Goal: Transaction & Acquisition: Purchase product/service

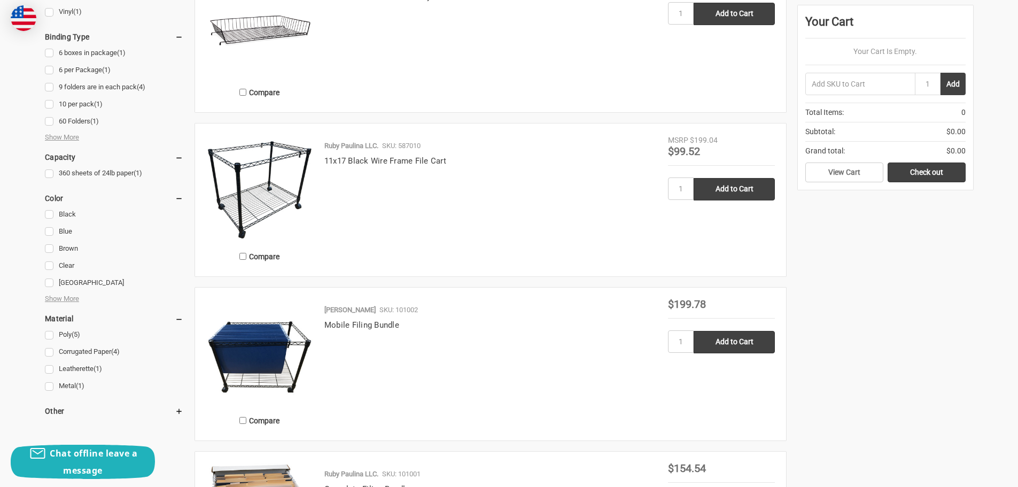
scroll to position [534, 0]
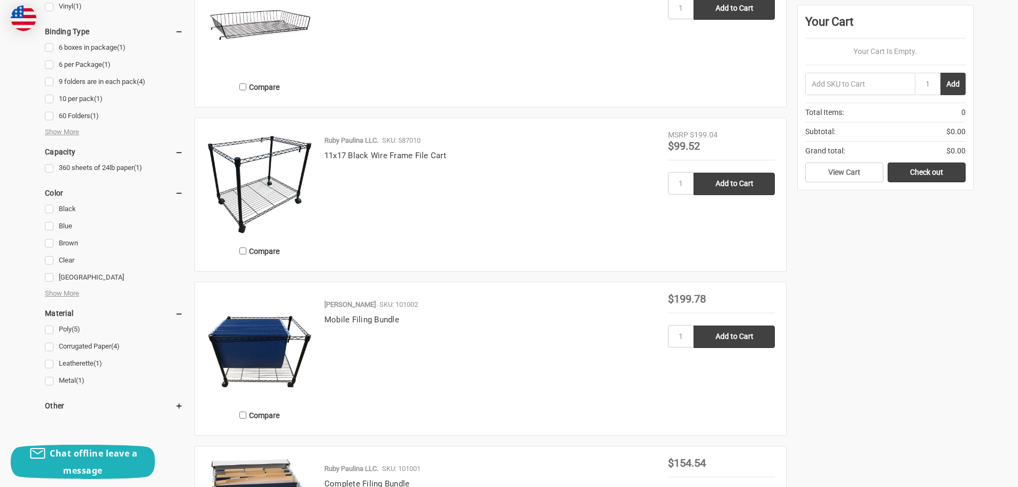
click at [280, 157] on img at bounding box center [259, 182] width 107 height 107
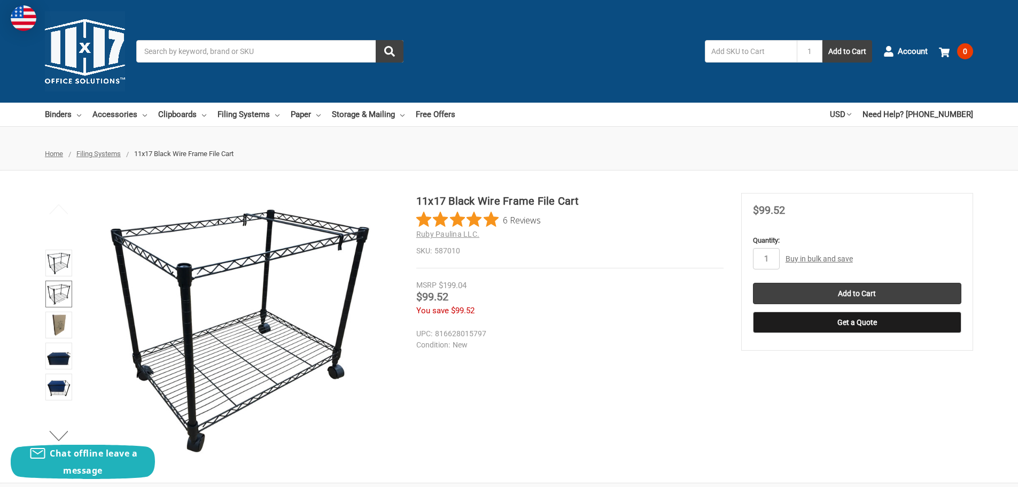
click at [62, 296] on img at bounding box center [59, 294] width 24 height 24
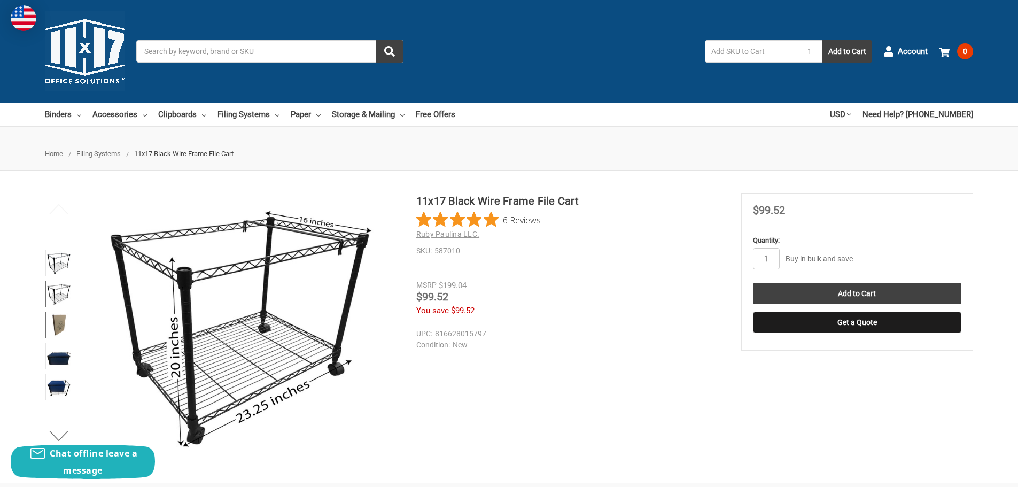
click at [63, 330] on img at bounding box center [59, 325] width 24 height 24
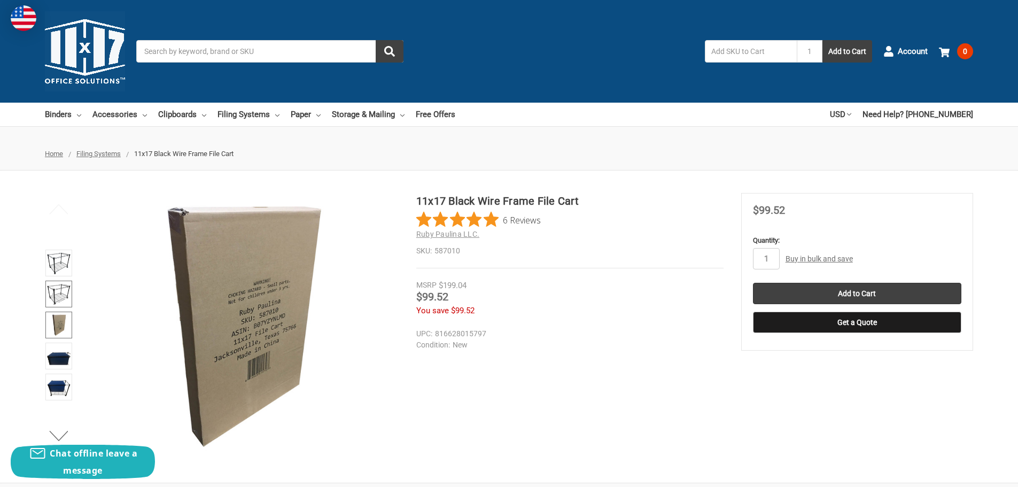
click at [61, 298] on img at bounding box center [59, 294] width 24 height 24
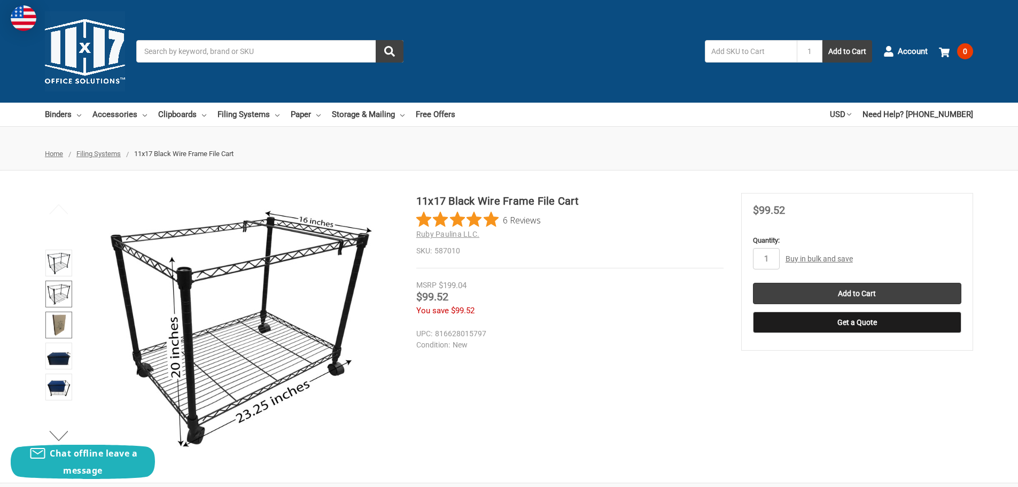
click at [58, 325] on img at bounding box center [59, 325] width 24 height 24
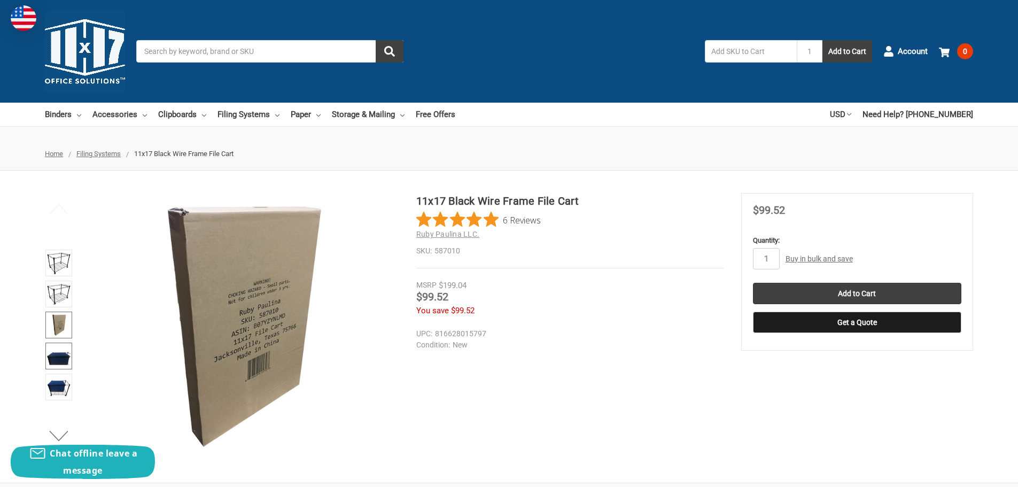
click at [61, 357] on img at bounding box center [59, 356] width 24 height 24
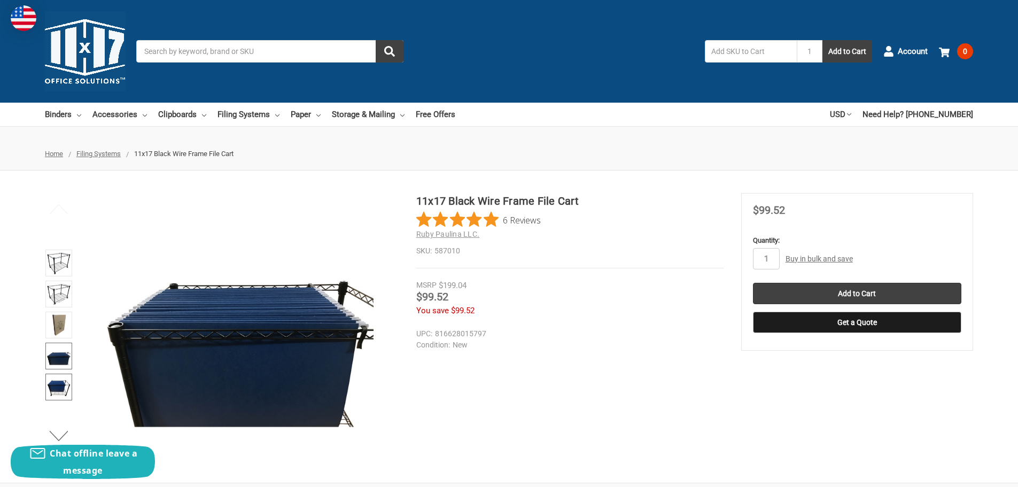
click at [57, 381] on img at bounding box center [59, 387] width 24 height 24
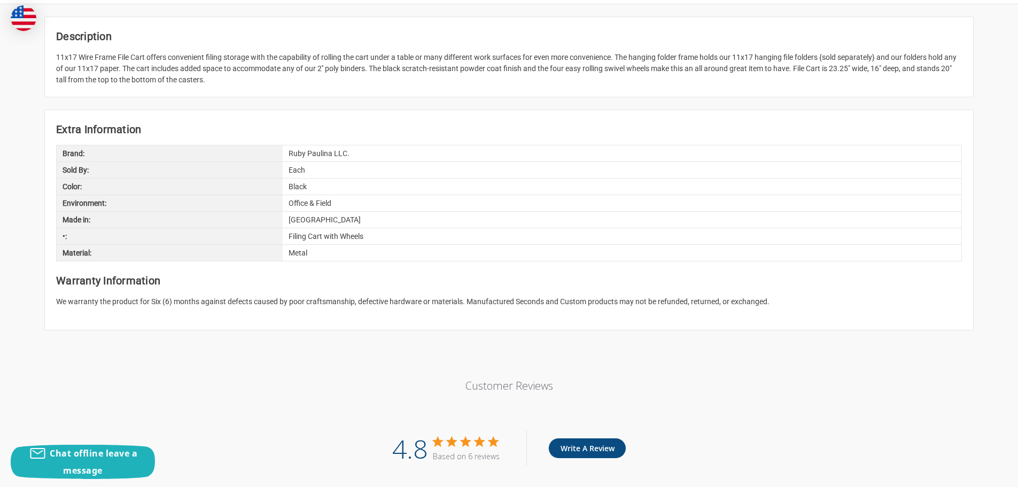
scroll to position [481, 0]
